Goal: Task Accomplishment & Management: Use online tool/utility

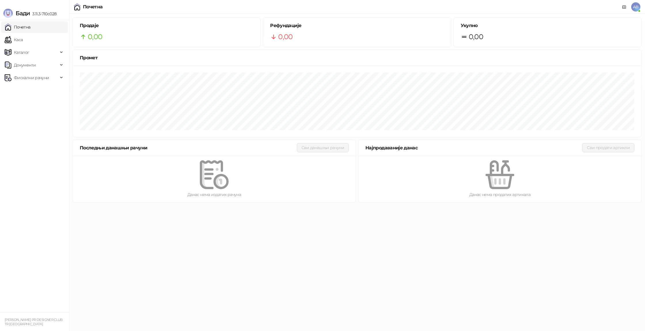
click at [632, 8] on span "AB" at bounding box center [635, 6] width 9 height 9
click at [574, 69] on link "Подешавања" at bounding box center [556, 67] width 33 height 5
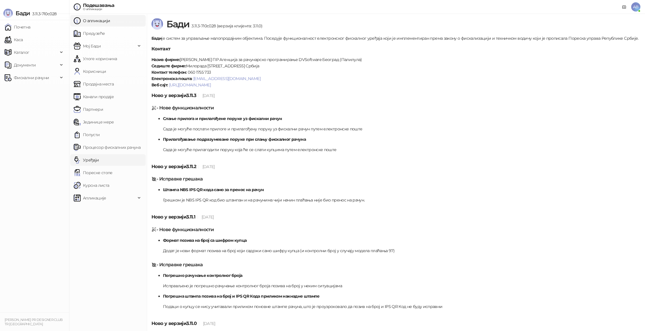
click at [99, 163] on link "Уређаји" at bounding box center [86, 160] width 25 height 12
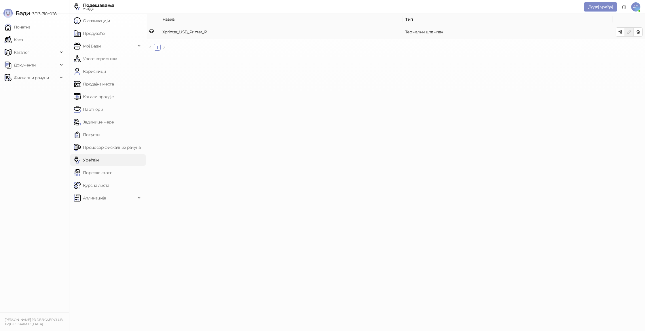
click at [259, 28] on td "Xprinter_USB_Printer_P" at bounding box center [281, 32] width 243 height 14
click at [620, 31] on icon "button" at bounding box center [620, 32] width 5 height 5
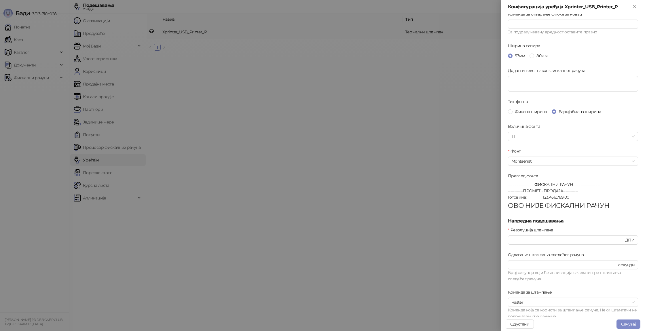
scroll to position [98, 0]
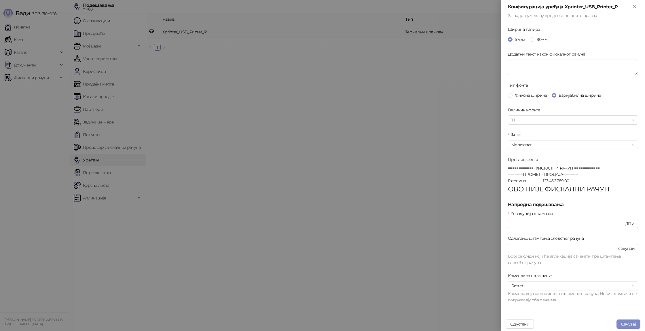
click at [627, 325] on button "Сачувај" at bounding box center [628, 324] width 24 height 9
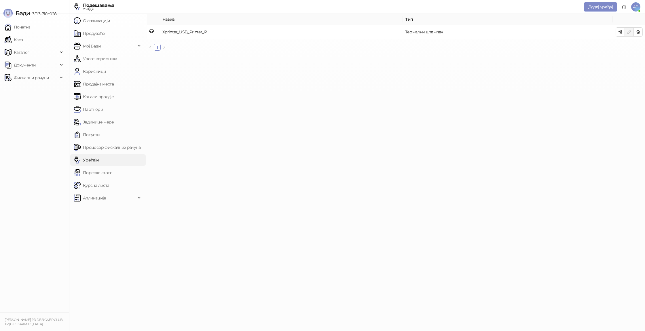
click at [99, 162] on link "Уређаји" at bounding box center [86, 160] width 25 height 12
click at [564, 29] on td "Термални штампач" at bounding box center [508, 32] width 210 height 14
click at [181, 34] on td "Xprinter_USB_Printer_P" at bounding box center [281, 32] width 243 height 14
click at [617, 35] on button "button" at bounding box center [620, 31] width 9 height 9
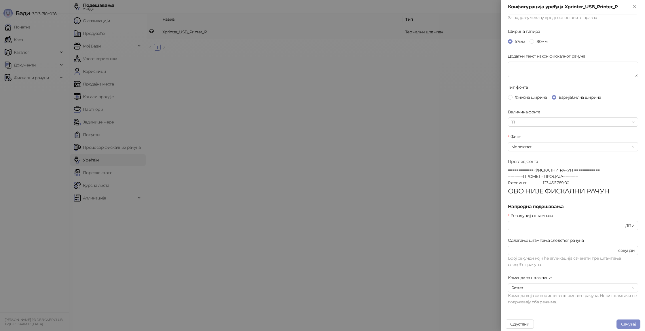
scroll to position [98, 0]
click at [621, 325] on button "Сачувај" at bounding box center [628, 324] width 24 height 9
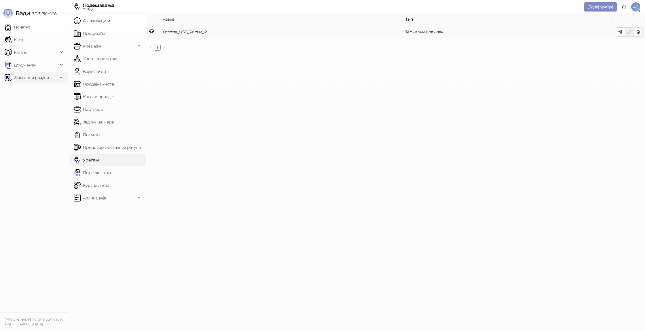
click at [42, 83] on span "Фискални рачуни" at bounding box center [31, 78] width 35 height 12
click at [37, 102] on link "По данима" at bounding box center [22, 103] width 31 height 12
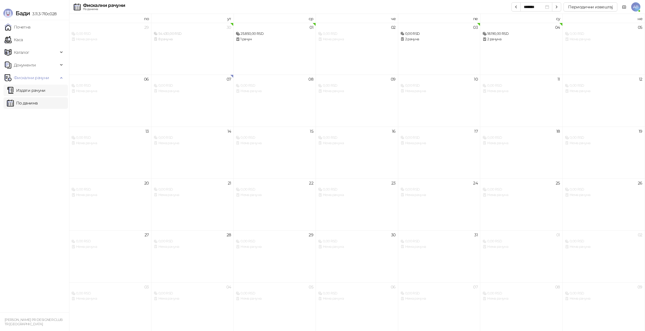
click at [45, 96] on link "Издати рачуни" at bounding box center [26, 91] width 39 height 12
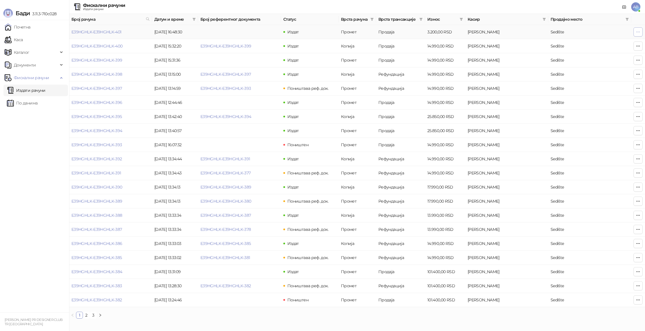
click at [640, 32] on button "button" at bounding box center [637, 31] width 9 height 9
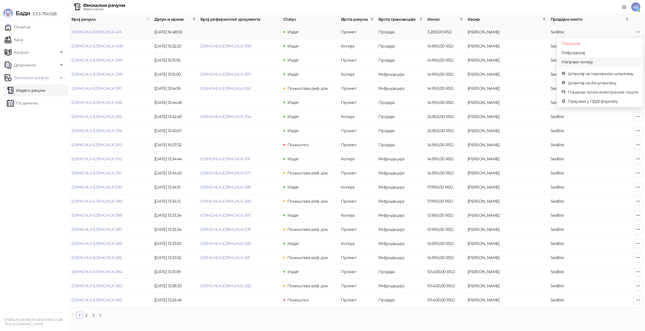
click at [629, 59] on span "Направи копију" at bounding box center [599, 62] width 77 height 6
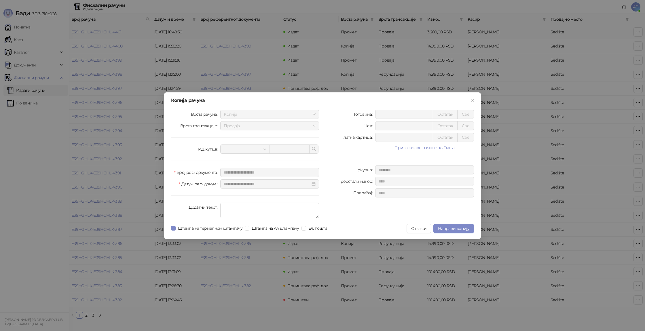
click at [460, 234] on div "**********" at bounding box center [322, 165] width 317 height 147
click at [465, 229] on span "Направи копију" at bounding box center [453, 228] width 31 height 5
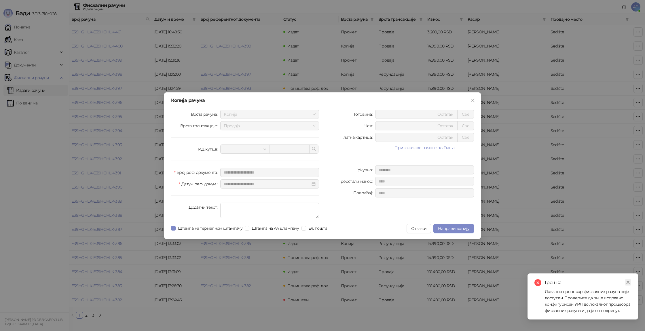
click at [630, 283] on icon "close" at bounding box center [628, 282] width 4 height 4
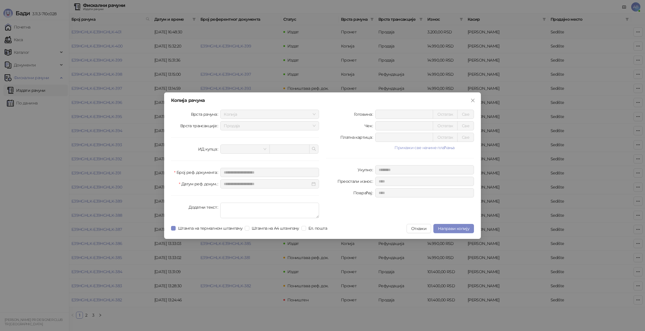
click at [414, 231] on button "Откажи" at bounding box center [419, 228] width 24 height 9
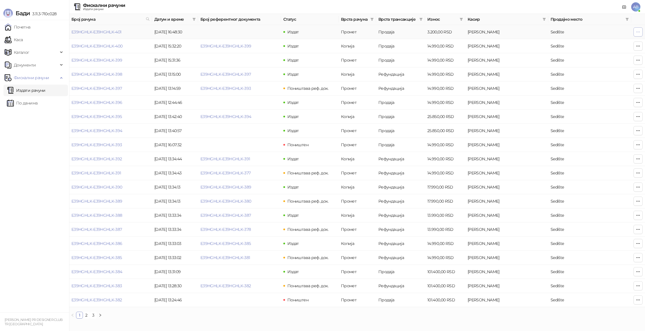
click at [633, 35] on button "button" at bounding box center [637, 31] width 9 height 9
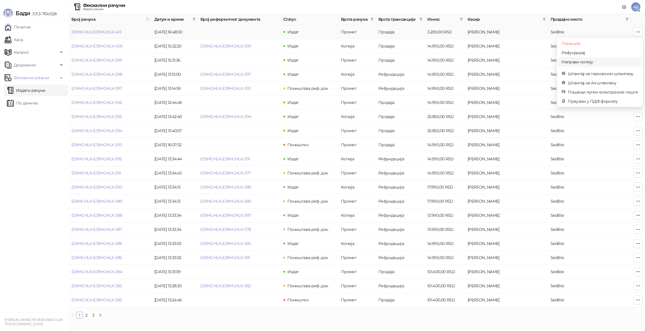
click at [614, 60] on span "Направи копију" at bounding box center [599, 62] width 77 height 6
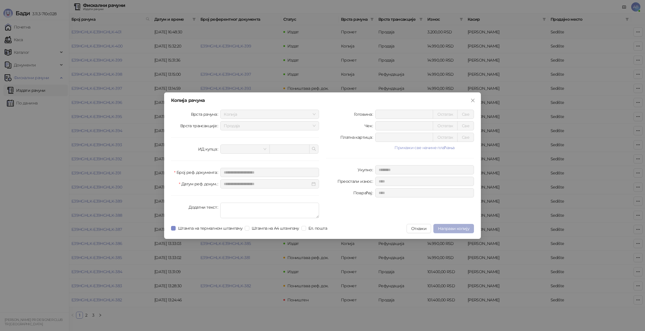
click at [461, 229] on span "Направи копију" at bounding box center [453, 228] width 31 height 5
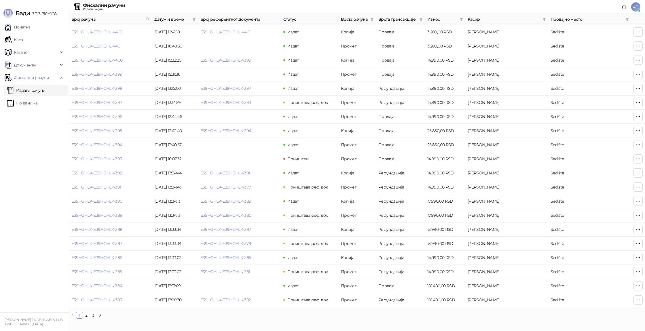
click at [45, 88] on link "Издати рачуни" at bounding box center [26, 91] width 39 height 12
click at [643, 34] on td at bounding box center [638, 32] width 14 height 14
click at [639, 33] on icon "button" at bounding box center [638, 32] width 5 height 5
click at [591, 46] on span "Штампај на термалном штампачу" at bounding box center [603, 43] width 70 height 6
